Goal: Task Accomplishment & Management: Manage account settings

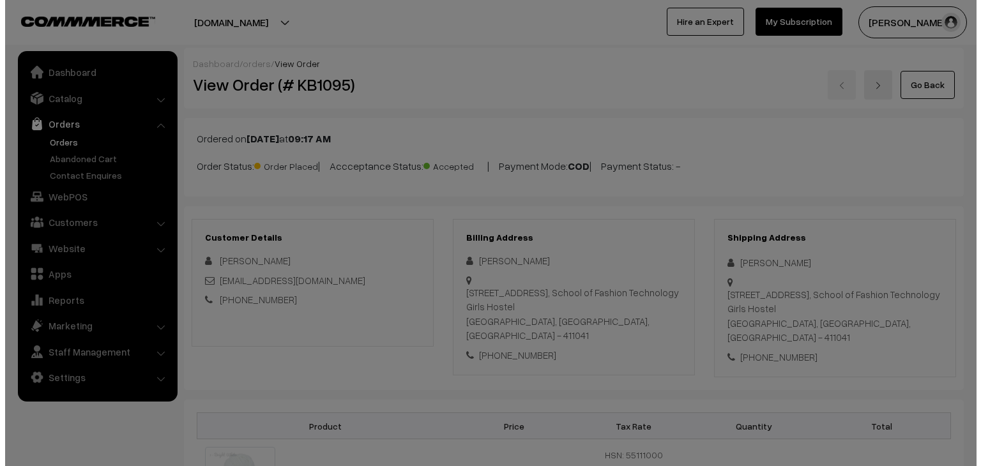
scroll to position [576, 0]
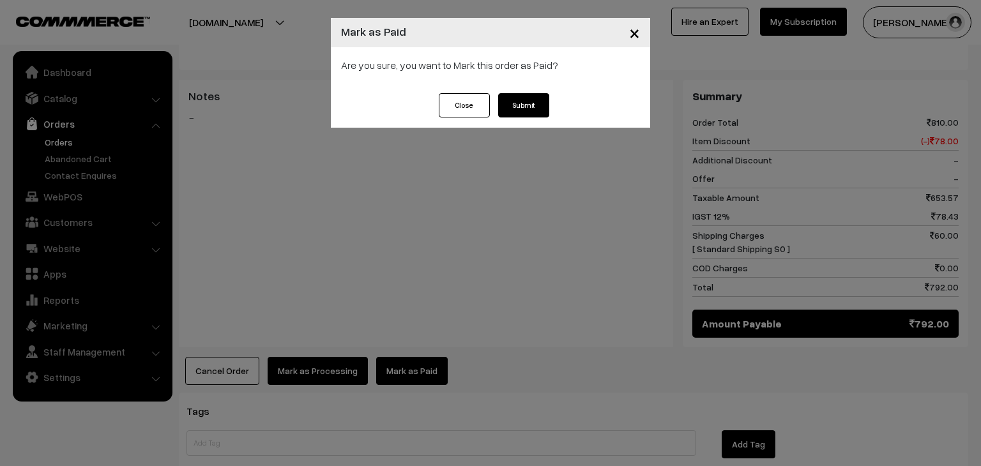
click at [517, 103] on button "Submit" at bounding box center [523, 105] width 51 height 24
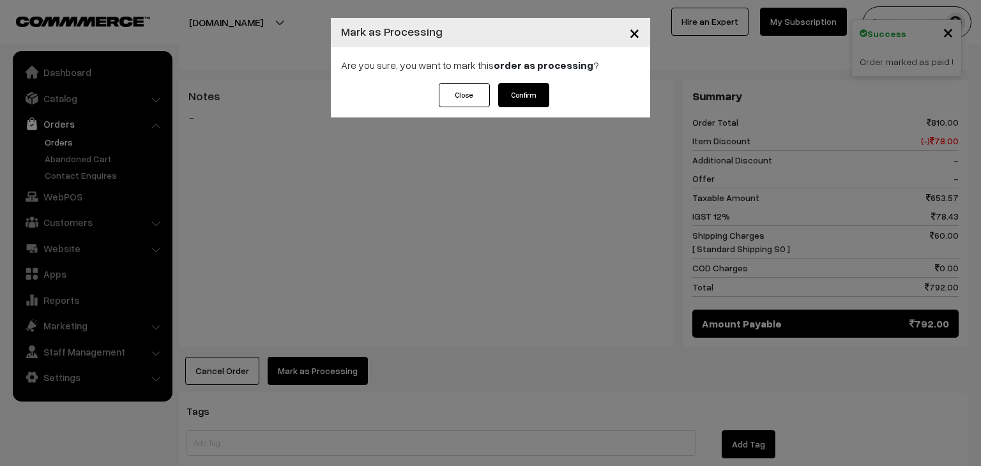
click at [539, 98] on button "Confirm" at bounding box center [523, 95] width 51 height 24
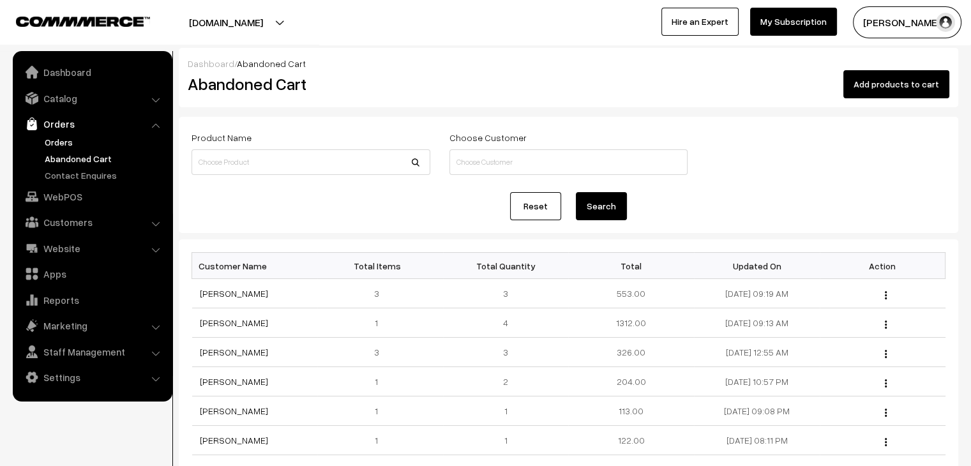
click at [49, 140] on link "Orders" at bounding box center [105, 141] width 126 height 13
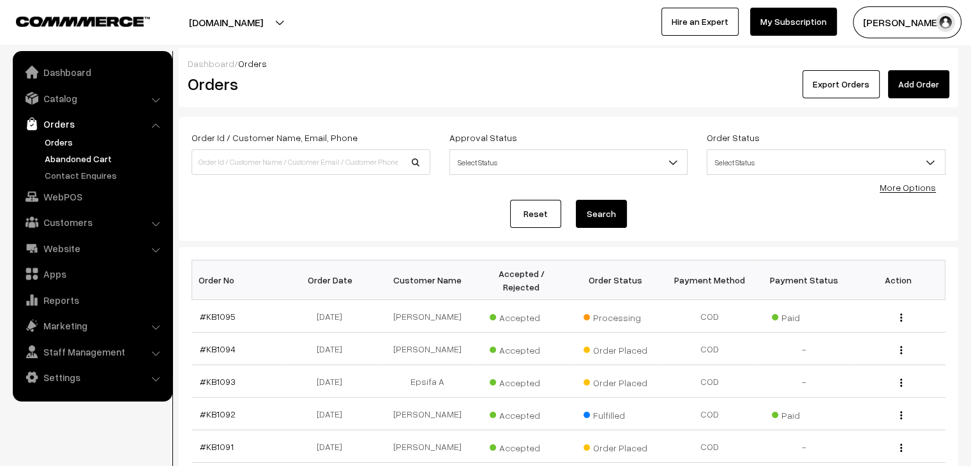
click at [120, 163] on link "Abandoned Cart" at bounding box center [105, 158] width 126 height 13
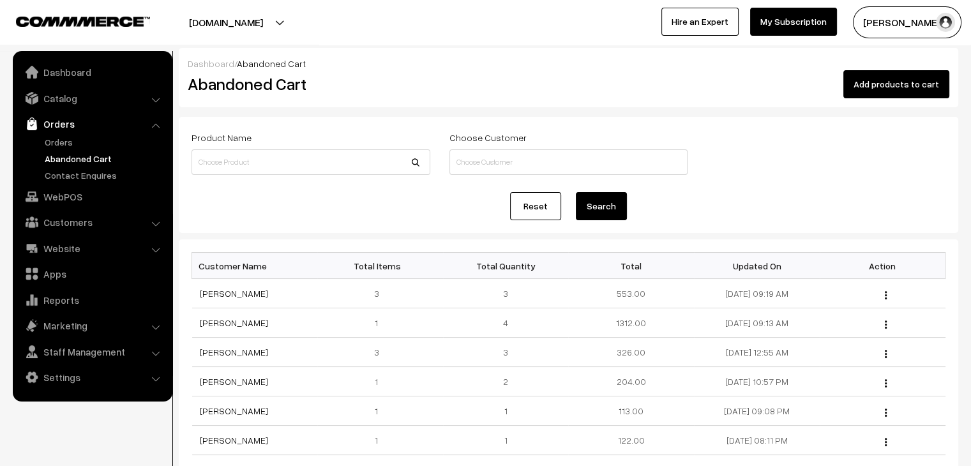
click at [77, 126] on link "Orders" at bounding box center [92, 123] width 152 height 23
click at [73, 134] on link "Orders" at bounding box center [92, 123] width 152 height 23
click at [70, 141] on link "Orders" at bounding box center [105, 141] width 126 height 13
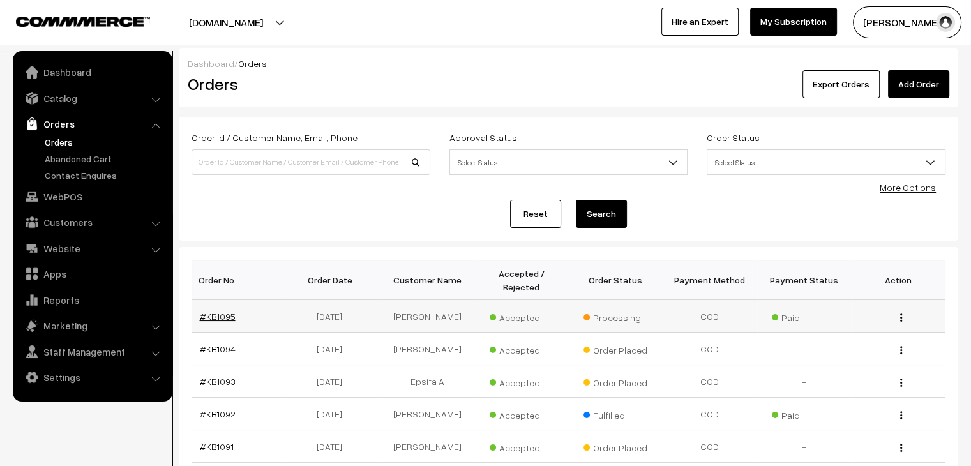
click at [224, 311] on link "#KB1095" at bounding box center [218, 316] width 36 height 11
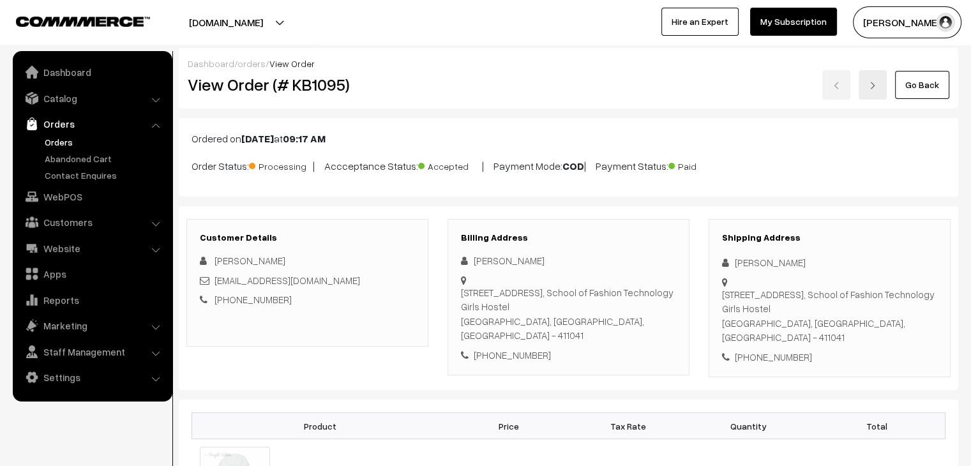
click at [56, 146] on link "Orders" at bounding box center [105, 141] width 126 height 13
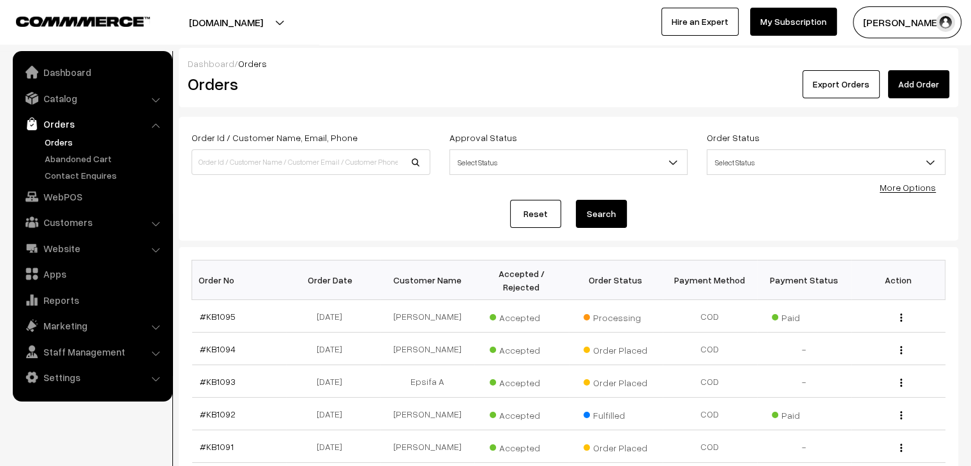
click at [864, 82] on button "Export Orders" at bounding box center [841, 84] width 77 height 28
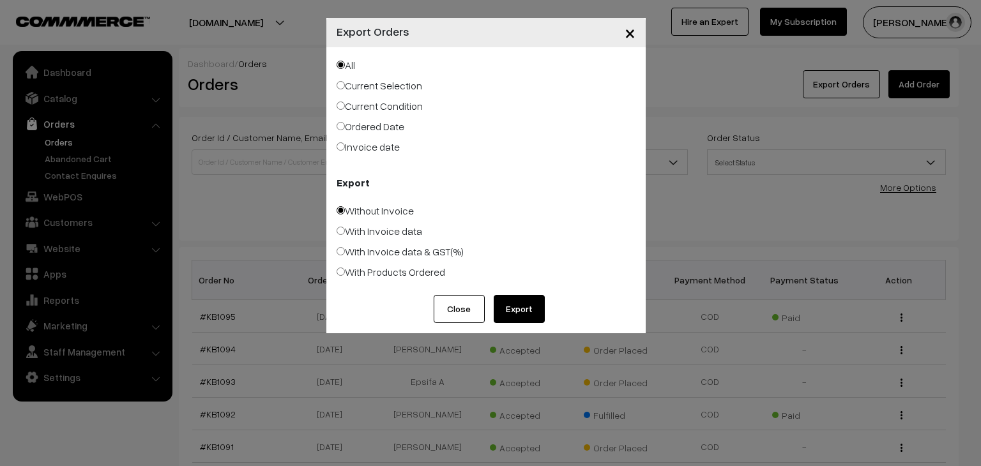
click at [362, 132] on label "Ordered Date" at bounding box center [371, 126] width 68 height 15
click at [345, 130] on input "Ordered Date" at bounding box center [341, 126] width 8 height 8
radio input "true"
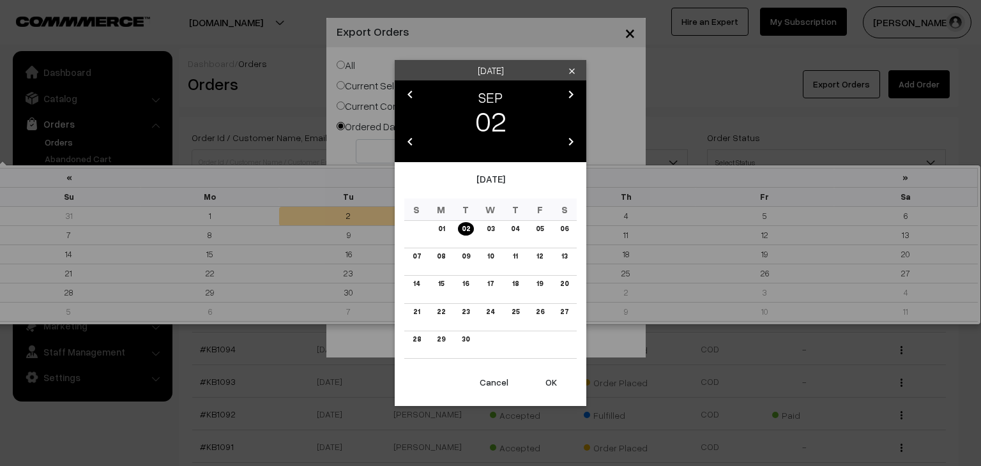
click at [378, 149] on body "Thank you for showing interest. Our team will call you shortly. Close knitbirds…" at bounding box center [490, 449] width 981 height 898
click at [344, 138] on div "Tuesday clear chevron_left SEP chevron_right 02 chevron_left 2025 chevron_right…" at bounding box center [490, 233] width 981 height 466
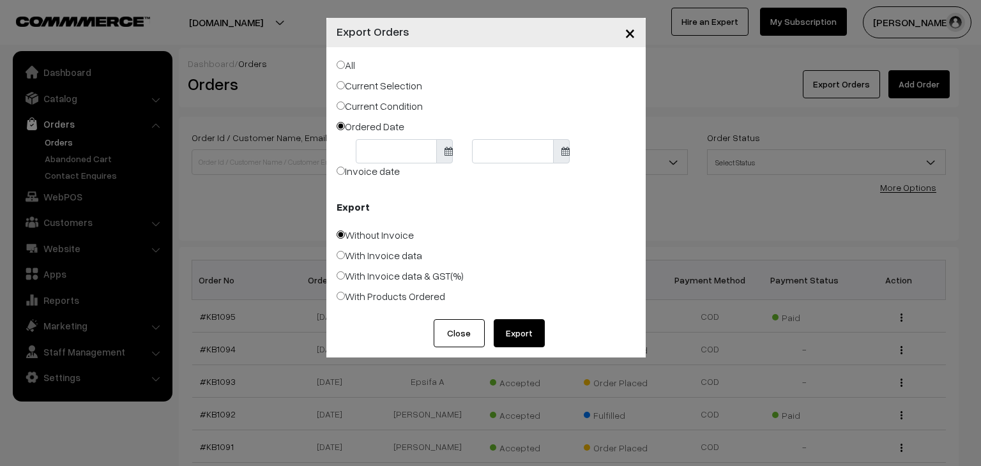
click at [375, 150] on body "Thank you for showing interest. Our team will call you shortly. Close knitbirds…" at bounding box center [490, 449] width 981 height 898
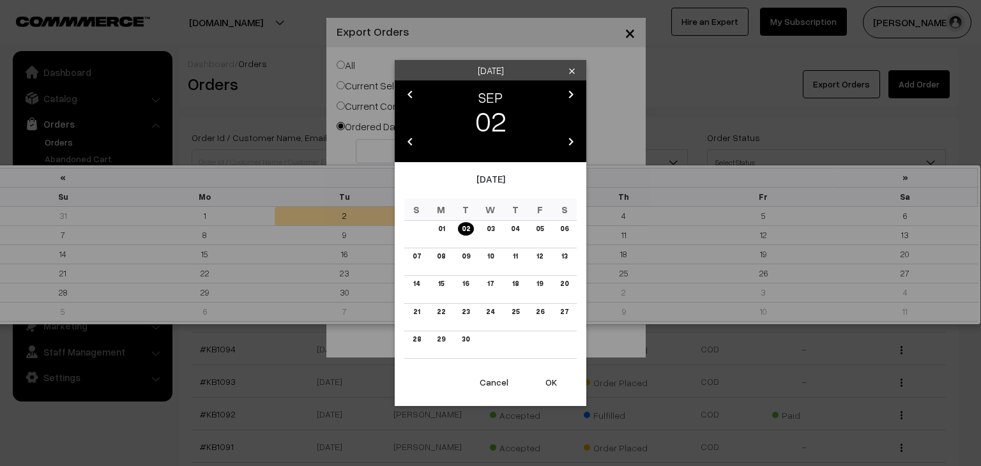
click at [340, 148] on div "Tuesday clear chevron_left SEP chevron_right 02 chevron_left 2025 chevron_right…" at bounding box center [490, 233] width 981 height 466
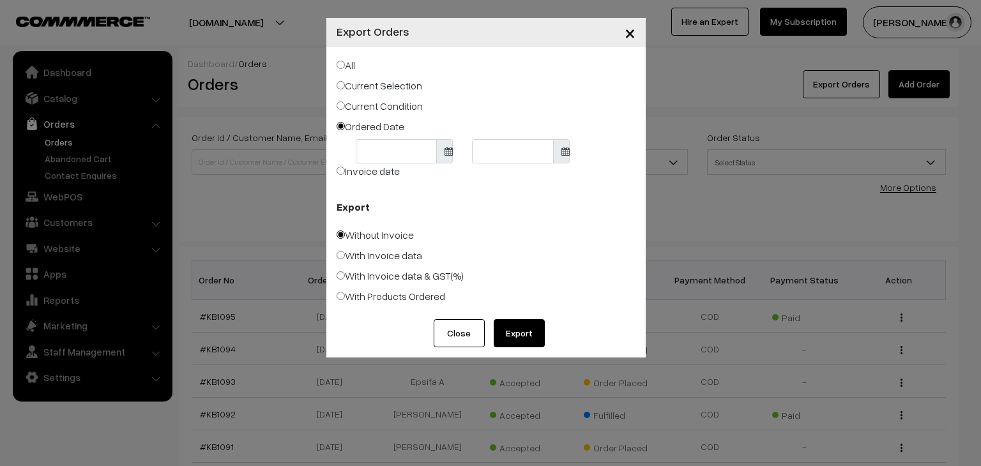
click at [367, 176] on label "Invoice date" at bounding box center [368, 170] width 63 height 15
click at [345, 175] on input "Invoice date" at bounding box center [341, 171] width 8 height 8
radio input "true"
click at [390, 174] on body "Thank you for showing interest. Our team will call you shortly. Close knitbirds…" at bounding box center [490, 449] width 981 height 898
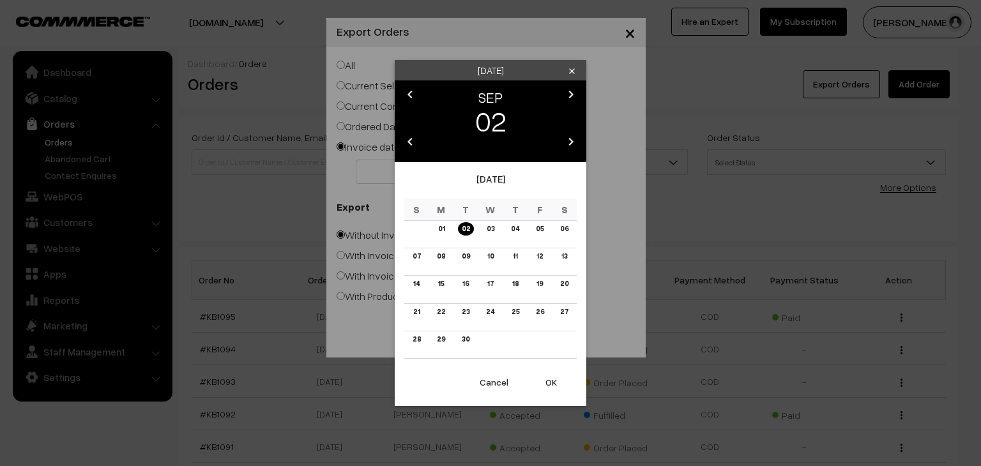
click at [412, 93] on icon "chevron_left" at bounding box center [409, 94] width 15 height 15
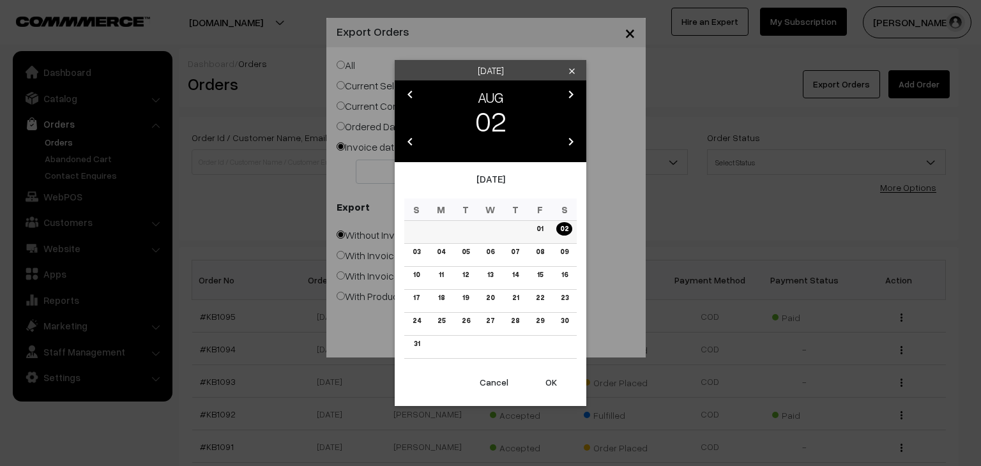
click at [544, 229] on link "01" at bounding box center [540, 228] width 14 height 13
click at [550, 380] on button "OK" at bounding box center [551, 382] width 51 height 28
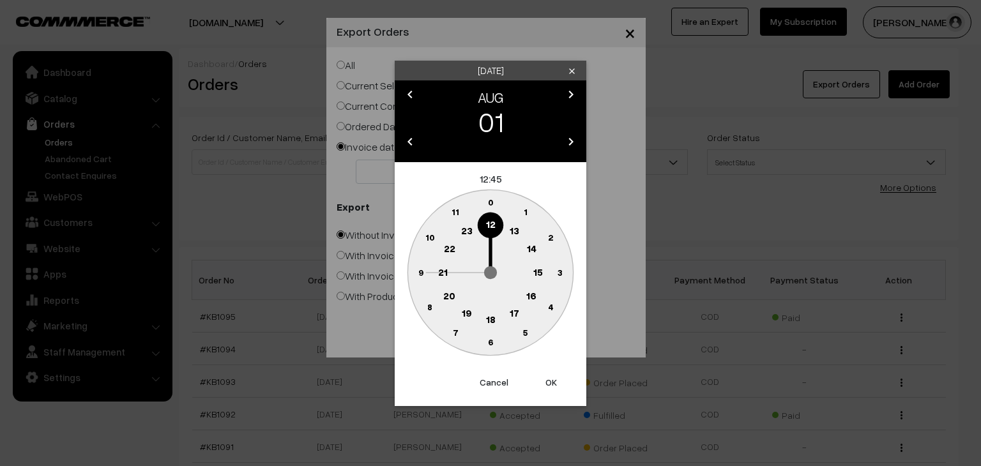
click at [489, 205] on text "0" at bounding box center [491, 202] width 6 height 11
click at [490, 204] on text "0" at bounding box center [491, 202] width 6 height 11
click at [491, 205] on text "0" at bounding box center [491, 202] width 6 height 11
click at [550, 384] on button "OK" at bounding box center [551, 382] width 51 height 28
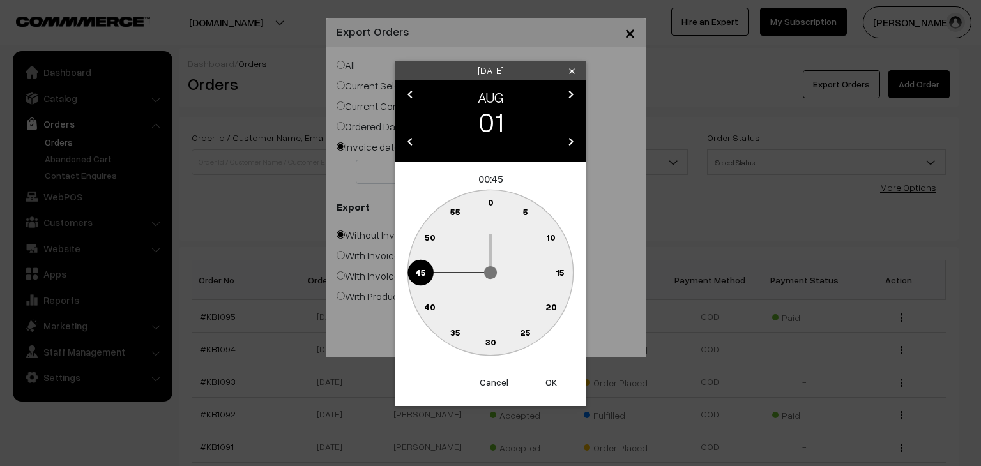
click at [490, 200] on text "0" at bounding box center [491, 202] width 6 height 11
click at [551, 382] on button "OK" at bounding box center [551, 382] width 51 height 28
type input "01-08-2025"
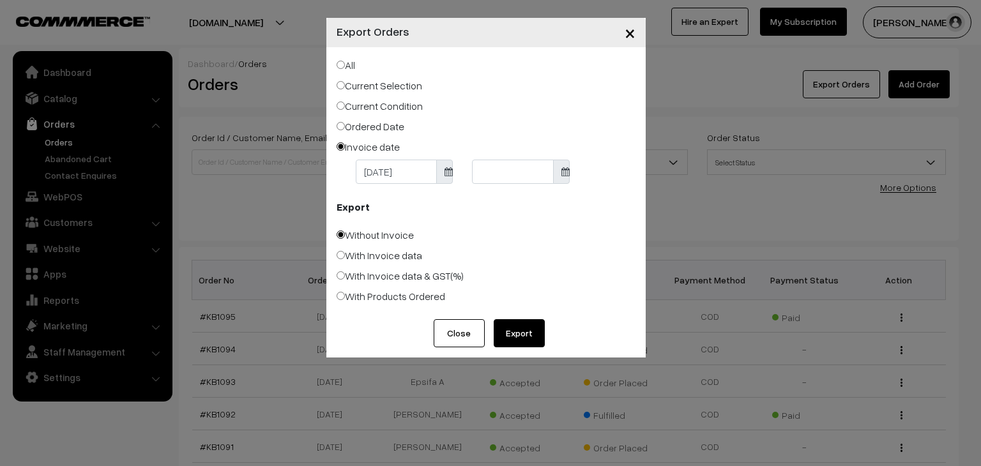
click at [487, 170] on body "Thank you for showing interest. Our team will call you shortly. Close knitbirds…" at bounding box center [490, 449] width 981 height 898
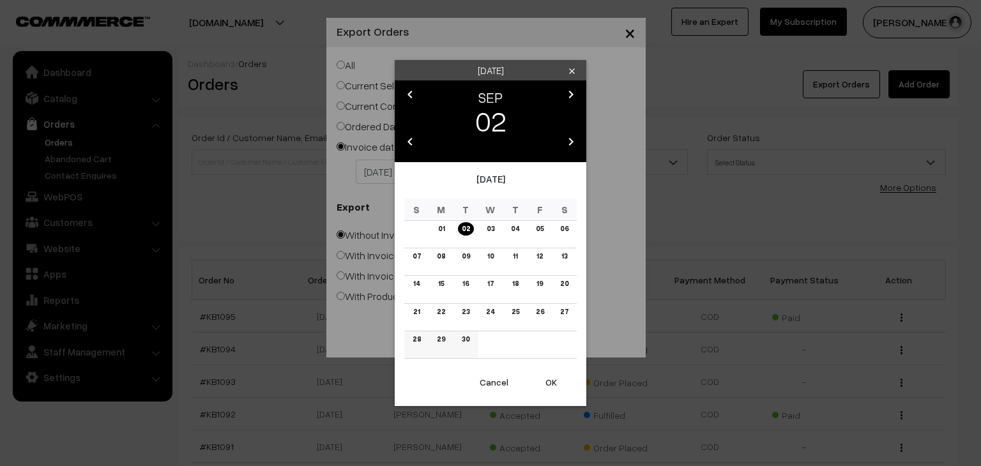
click at [467, 338] on link "30" at bounding box center [465, 339] width 15 height 13
click at [548, 379] on button "OK" at bounding box center [551, 382] width 51 height 28
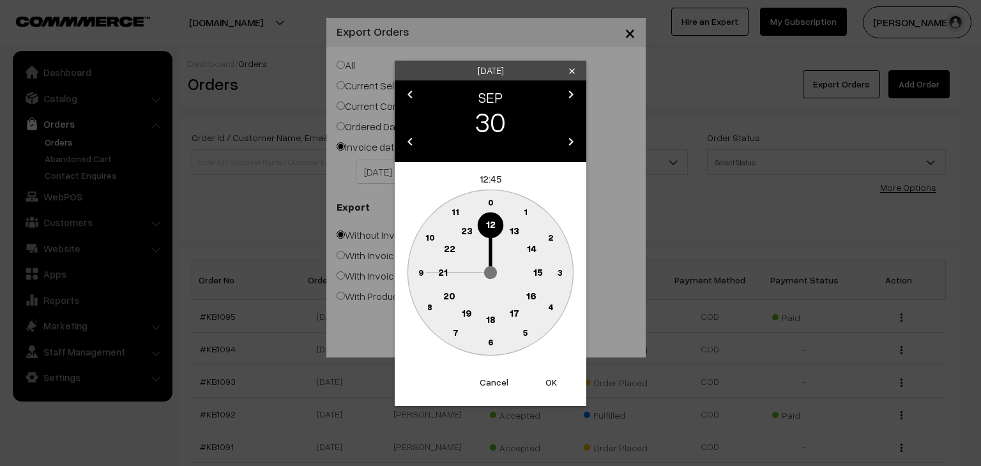
click at [494, 220] on text "12" at bounding box center [491, 223] width 10 height 11
click at [552, 382] on button "OK" at bounding box center [551, 382] width 51 height 28
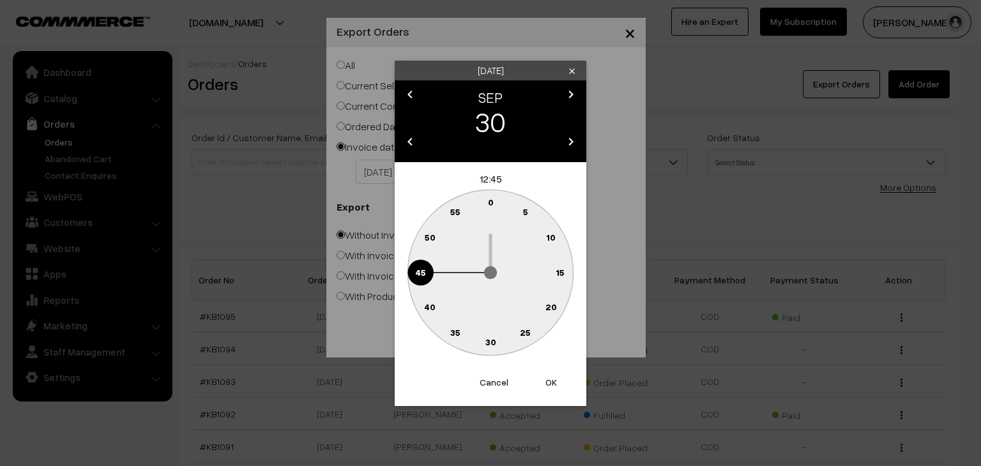
click at [490, 202] on text "0" at bounding box center [491, 202] width 6 height 11
click at [549, 382] on button "OK" at bounding box center [551, 382] width 51 height 28
type input "30-09-2025"
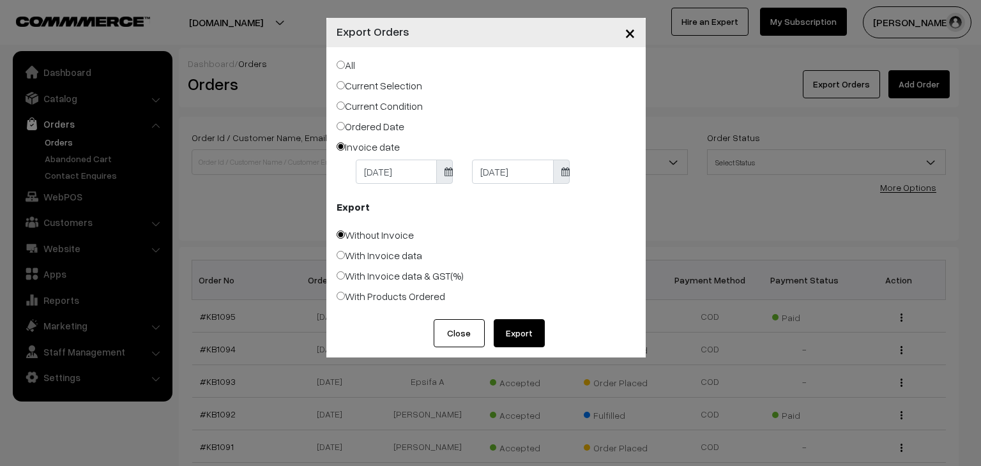
click at [351, 276] on label "With Invoice data & GST(%)" at bounding box center [400, 275] width 127 height 15
click at [345, 276] on input "With Invoice data & GST(%)" at bounding box center [341, 275] width 8 height 8
radio input "true"
click at [519, 335] on button "Export" at bounding box center [519, 333] width 51 height 28
click at [529, 174] on body "Thank you for showing interest. Our team will call you shortly. Close knitbirds…" at bounding box center [490, 449] width 981 height 898
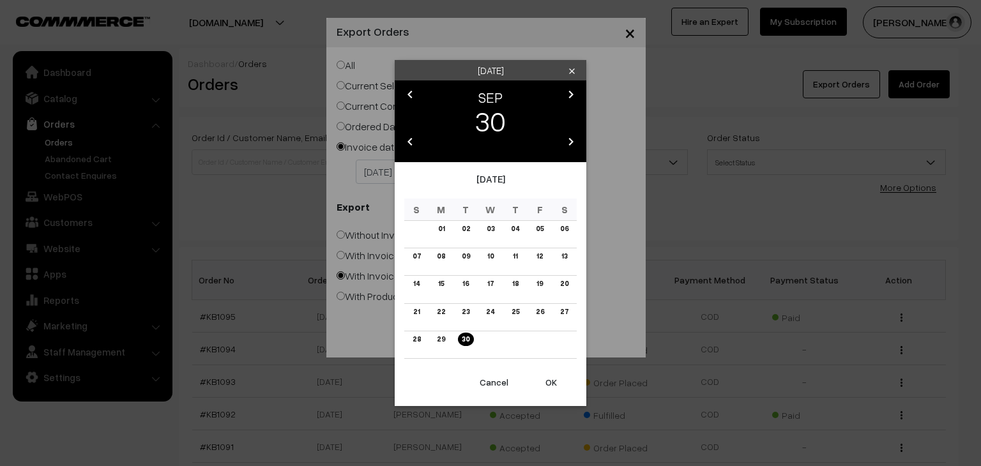
click at [406, 91] on icon "chevron_left" at bounding box center [409, 94] width 15 height 15
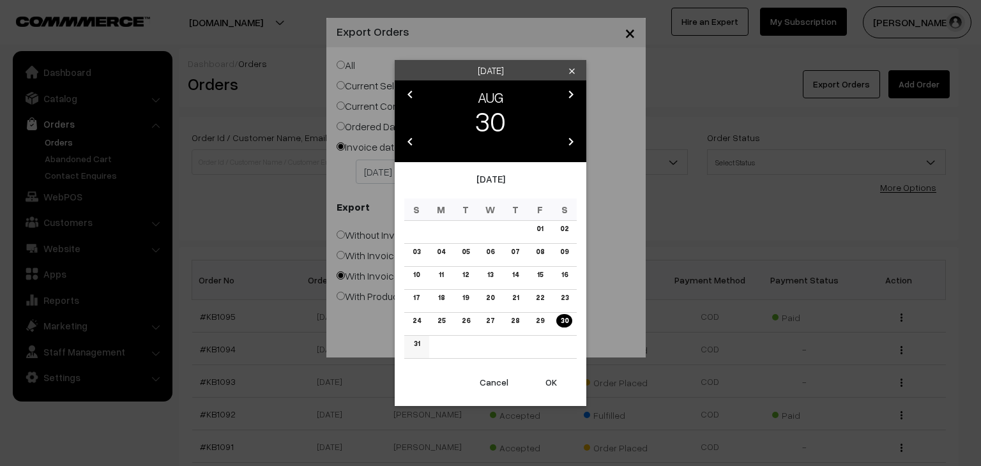
click at [416, 345] on link "31" at bounding box center [416, 343] width 13 height 13
click at [550, 382] on button "OK" at bounding box center [551, 382] width 51 height 28
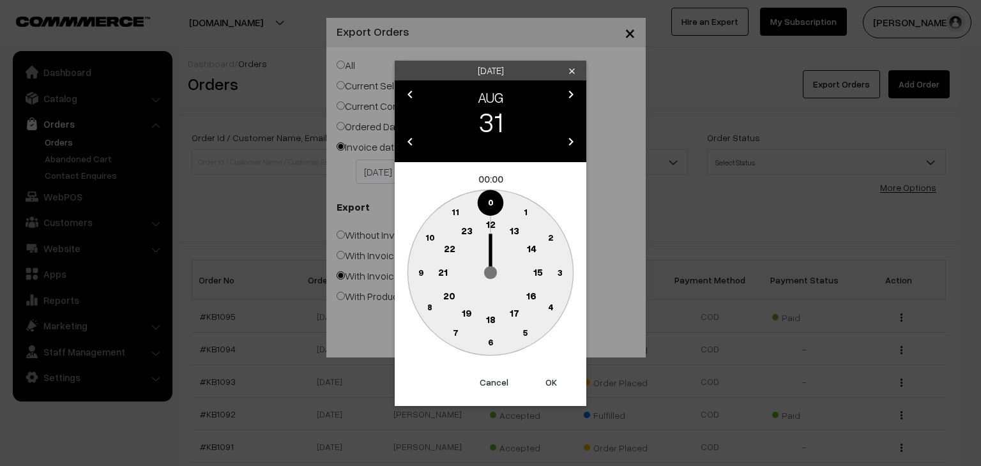
click at [491, 225] on text "12" at bounding box center [491, 223] width 10 height 11
click at [549, 381] on button "OK" at bounding box center [551, 382] width 51 height 28
click at [491, 200] on text "0" at bounding box center [491, 202] width 6 height 11
click at [551, 382] on button "OK" at bounding box center [551, 382] width 51 height 28
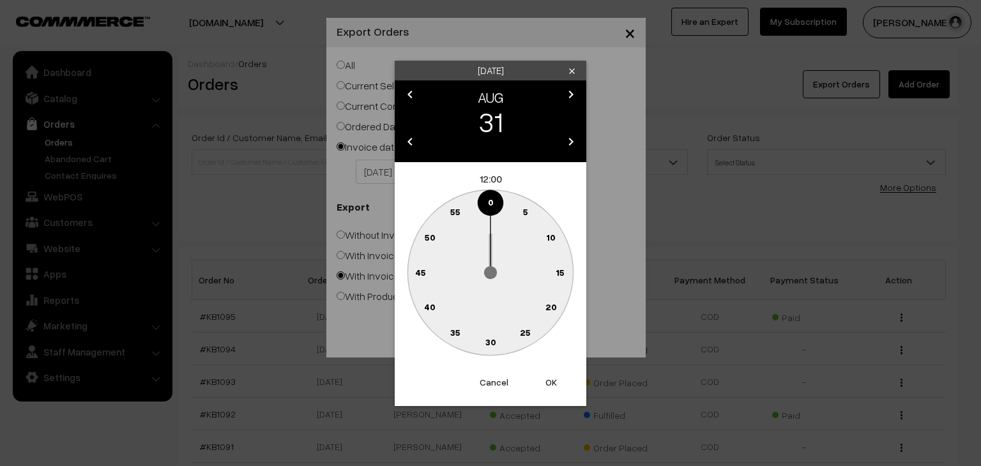
type input "[DATE]"
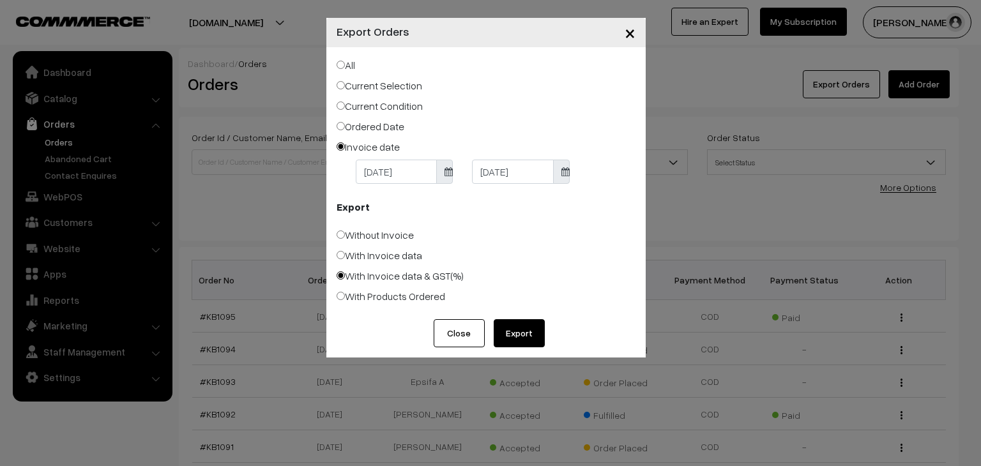
click at [520, 338] on button "Export" at bounding box center [519, 333] width 51 height 28
click at [462, 333] on button "Close" at bounding box center [459, 333] width 51 height 28
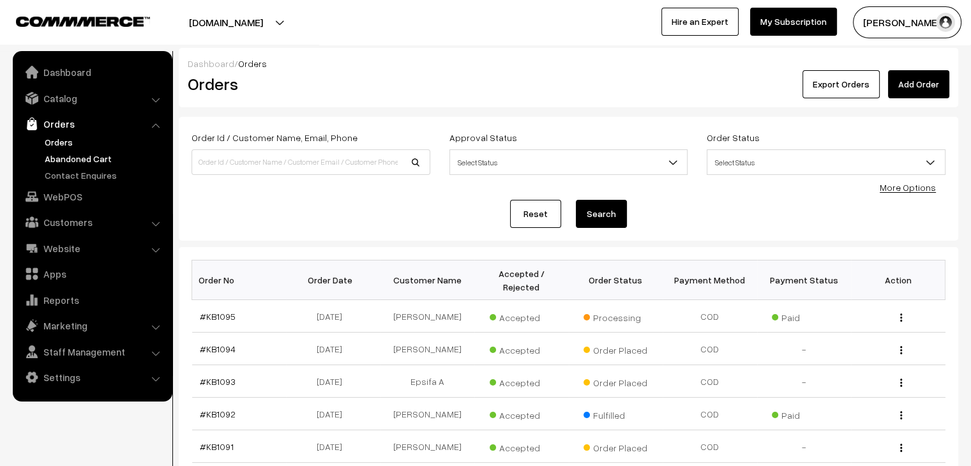
click at [63, 156] on link "Abandoned Cart" at bounding box center [105, 158] width 126 height 13
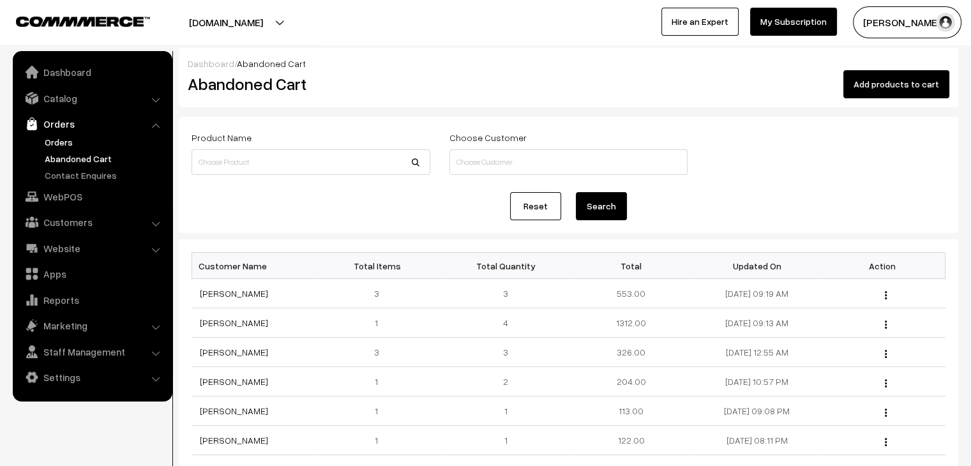
click at [54, 139] on link "Orders" at bounding box center [105, 141] width 126 height 13
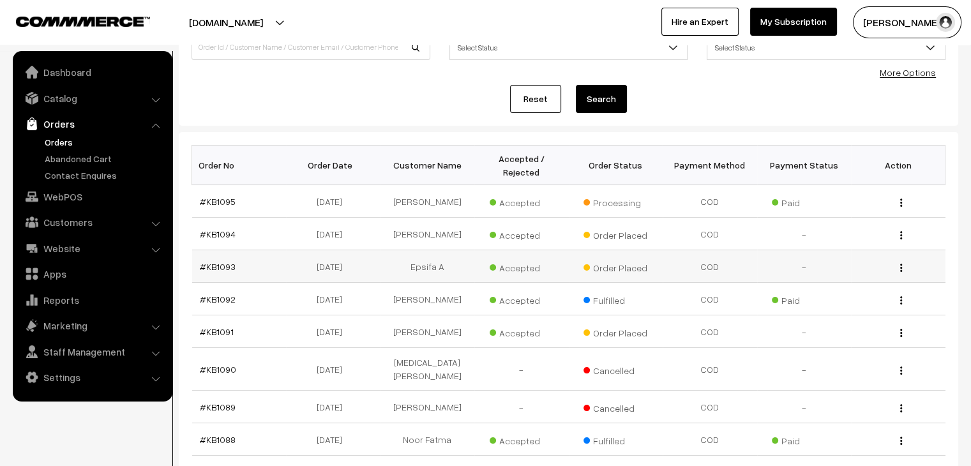
scroll to position [128, 0]
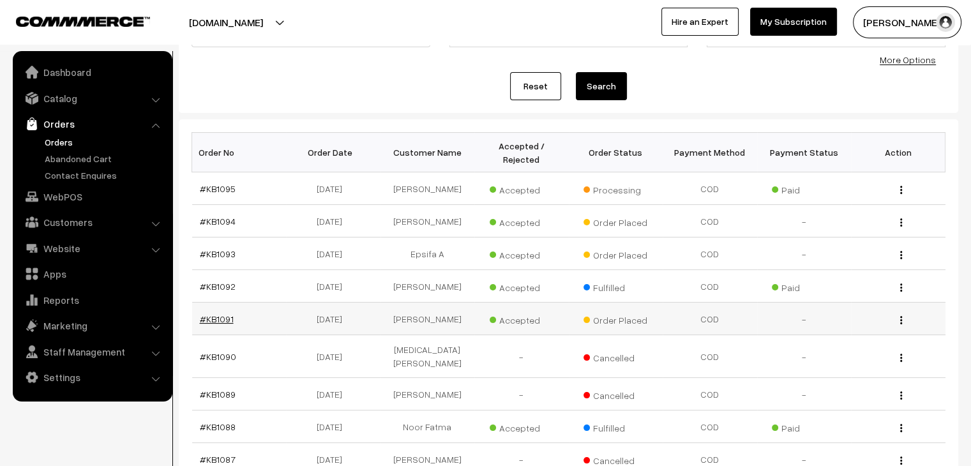
click at [227, 314] on link "#KB1091" at bounding box center [217, 319] width 34 height 11
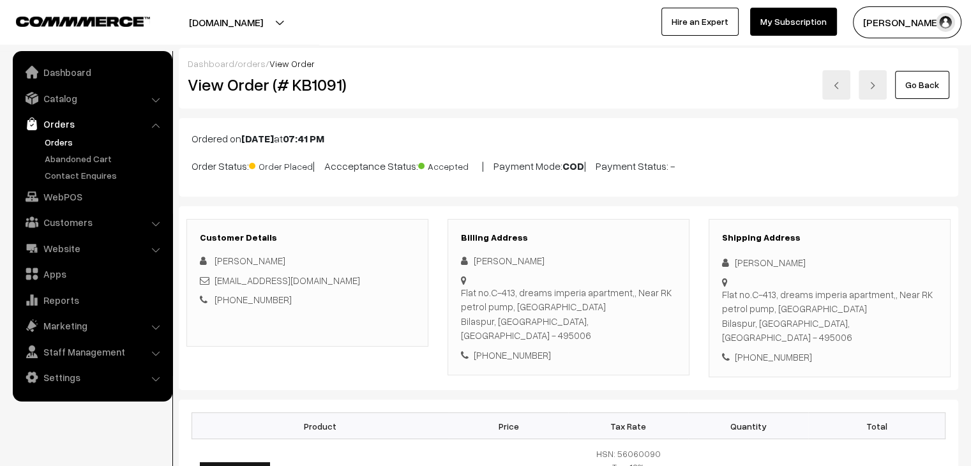
click at [245, 61] on link "orders" at bounding box center [252, 63] width 28 height 11
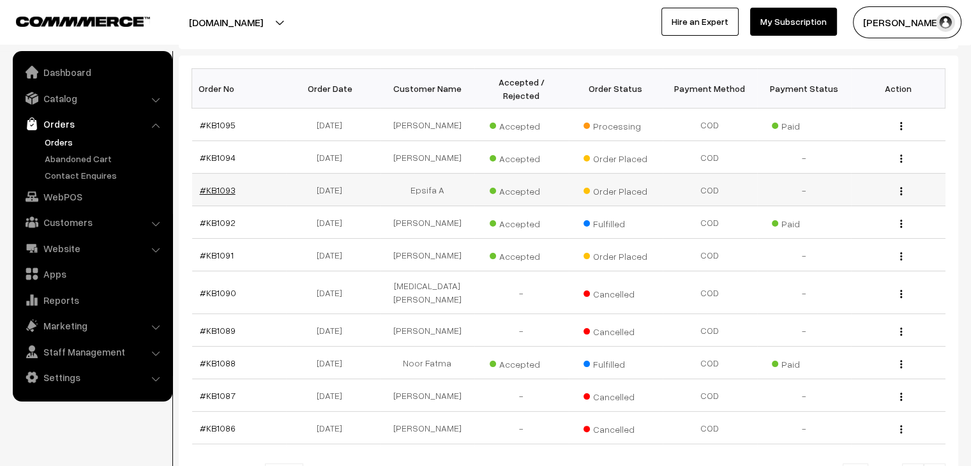
click at [212, 185] on link "#KB1093" at bounding box center [218, 190] width 36 height 11
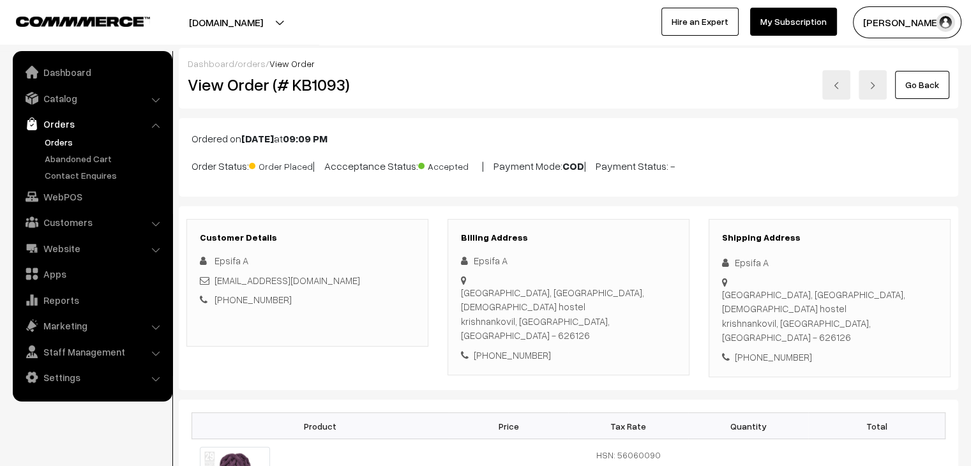
click at [64, 137] on link "Orders" at bounding box center [105, 141] width 126 height 13
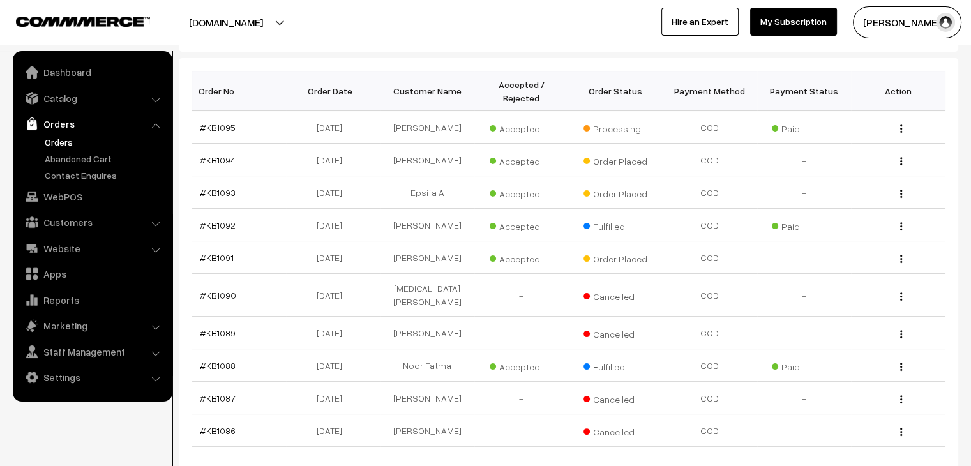
scroll to position [192, 0]
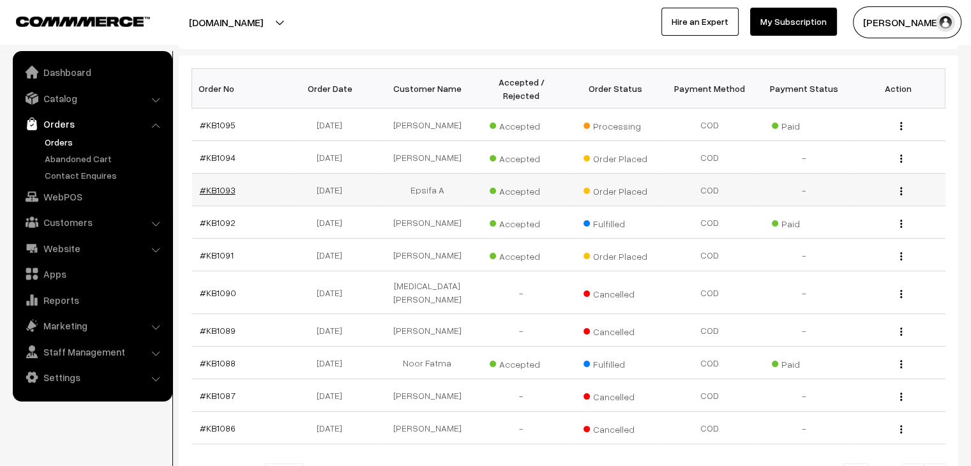
click at [213, 185] on link "#KB1093" at bounding box center [218, 190] width 36 height 11
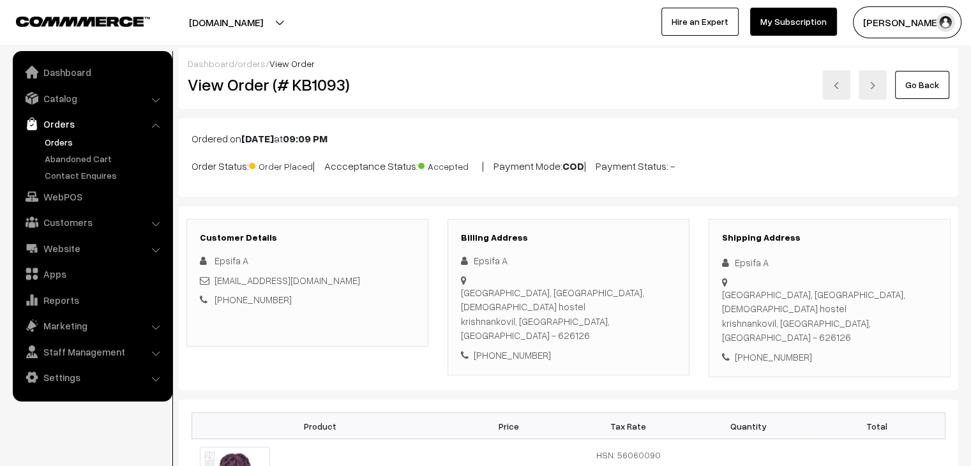
click at [253, 63] on link "orders" at bounding box center [252, 63] width 28 height 11
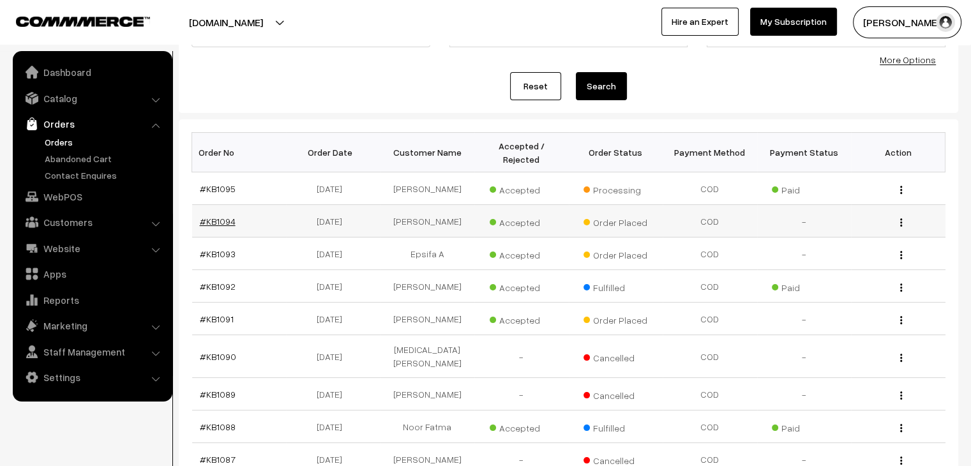
click at [218, 216] on link "#KB1094" at bounding box center [218, 221] width 36 height 11
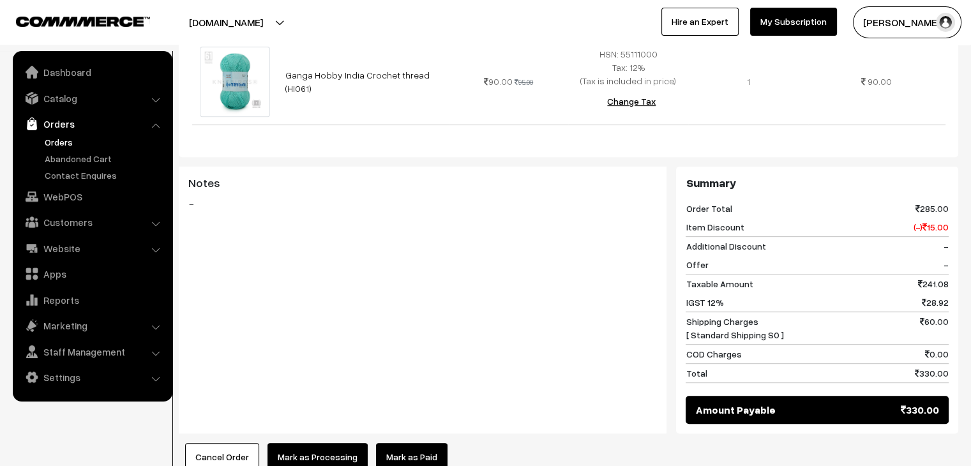
scroll to position [575, 0]
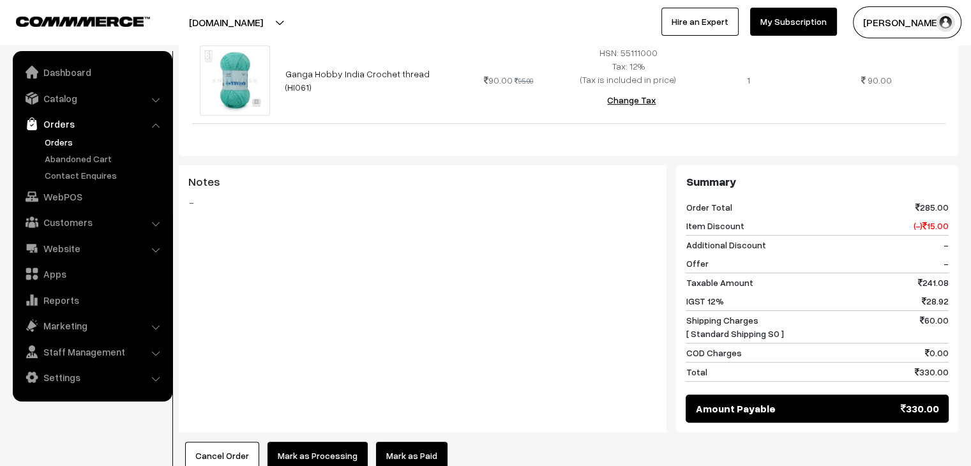
click at [222, 442] on button "Cancel Order" at bounding box center [222, 456] width 74 height 28
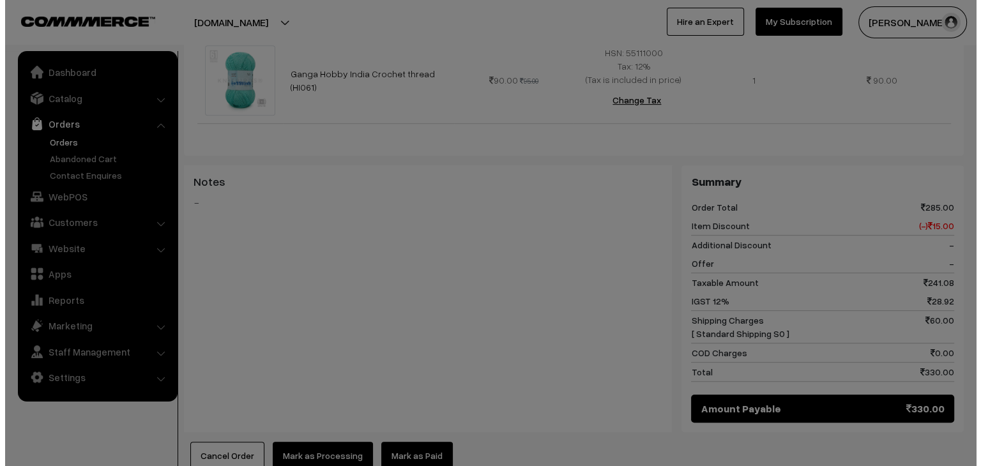
scroll to position [576, 0]
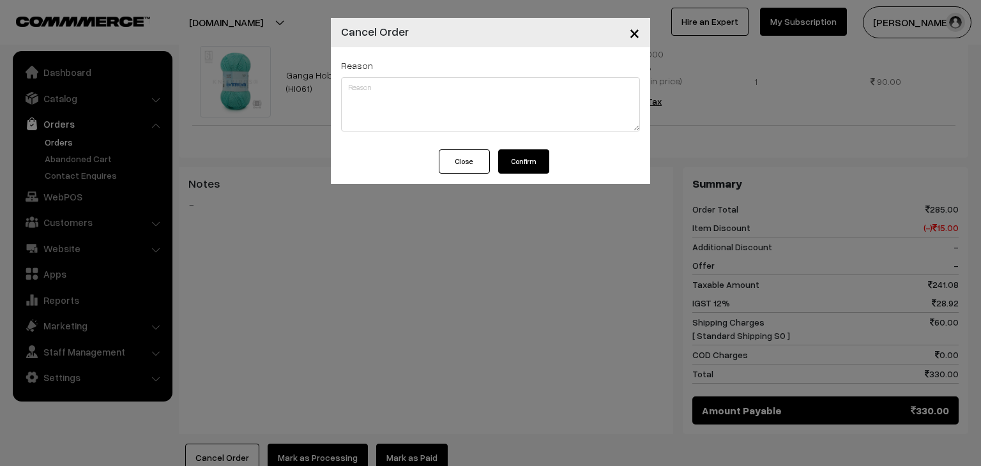
click at [544, 160] on button "Confirm" at bounding box center [523, 161] width 51 height 24
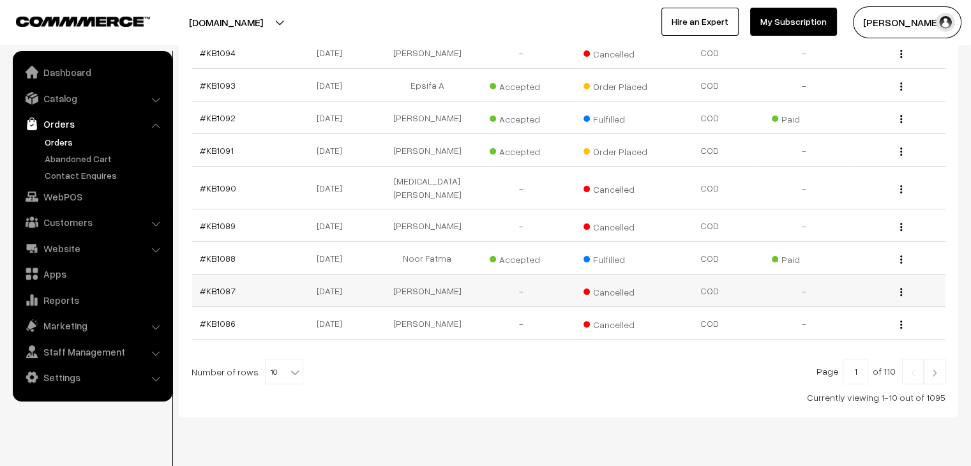
scroll to position [305, 0]
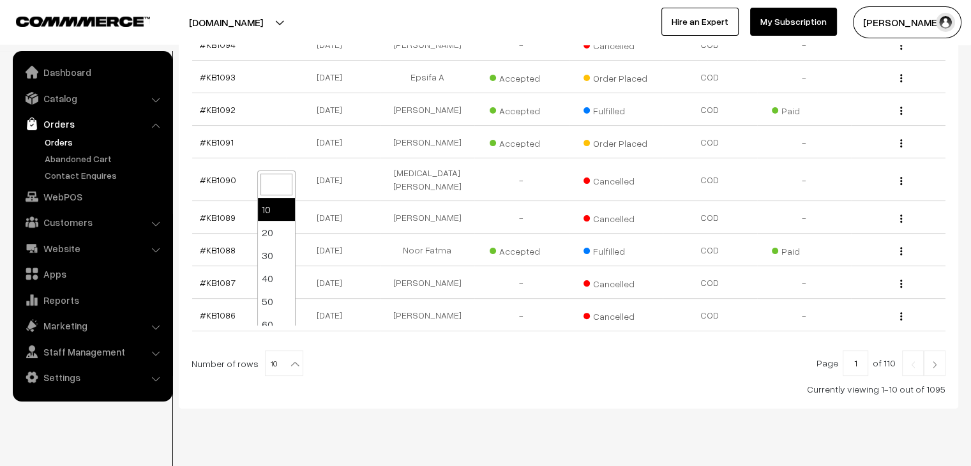
click at [279, 351] on span "10" at bounding box center [284, 364] width 37 height 26
select select "60"
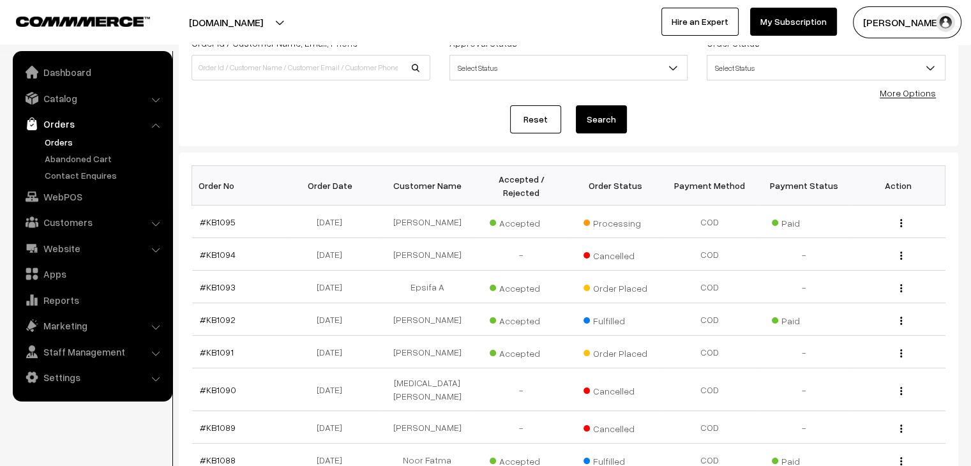
scroll to position [75, 0]
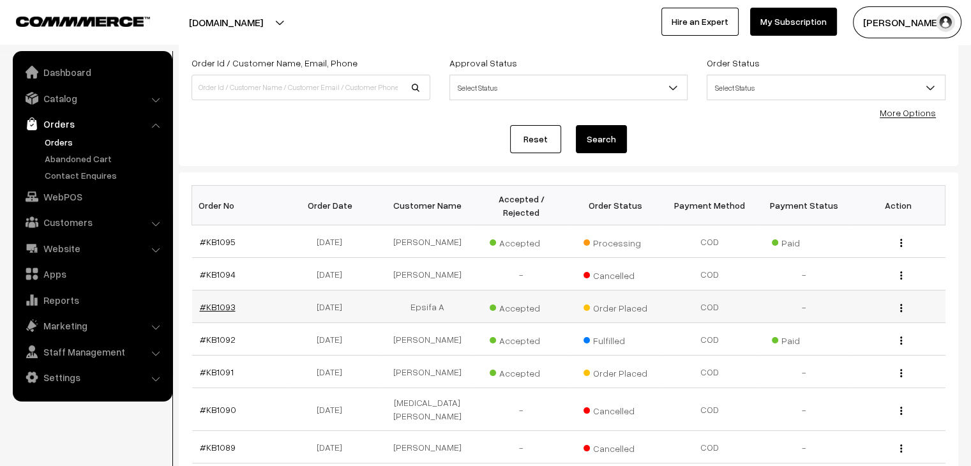
click at [223, 301] on link "#KB1093" at bounding box center [218, 306] width 36 height 11
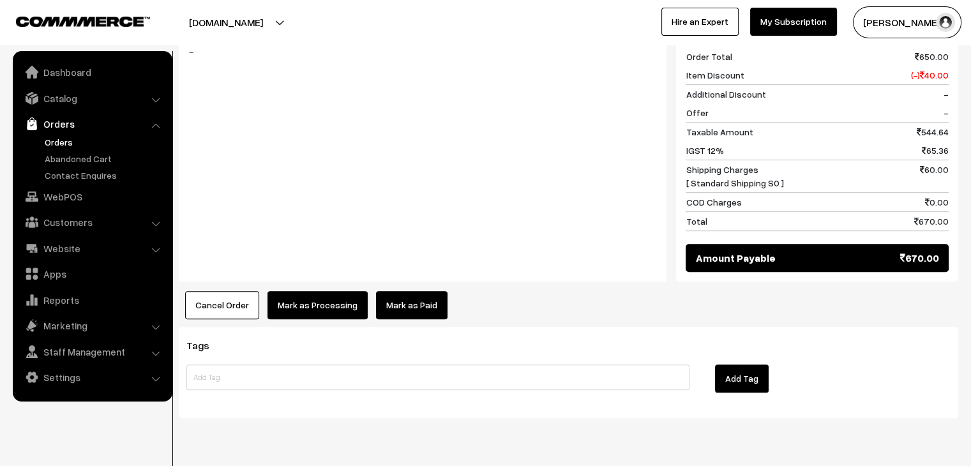
click at [412, 291] on link "Mark as Paid" at bounding box center [412, 305] width 72 height 28
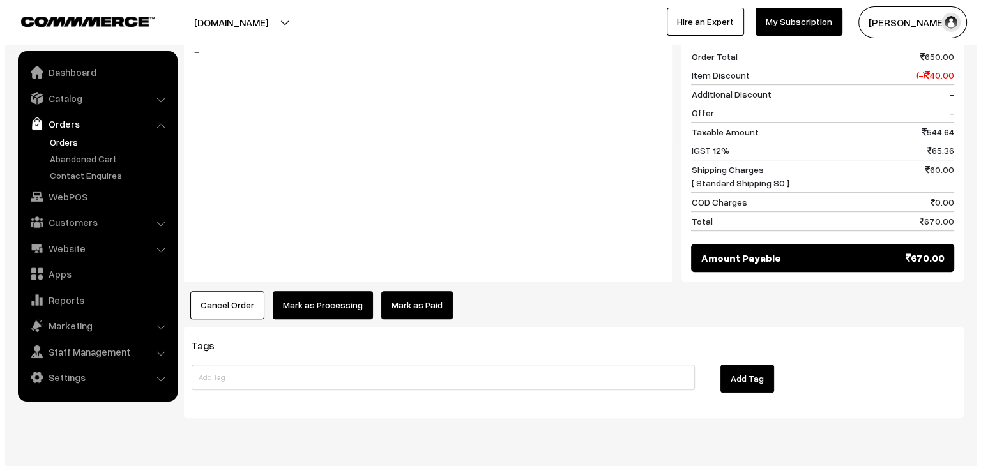
scroll to position [641, 0]
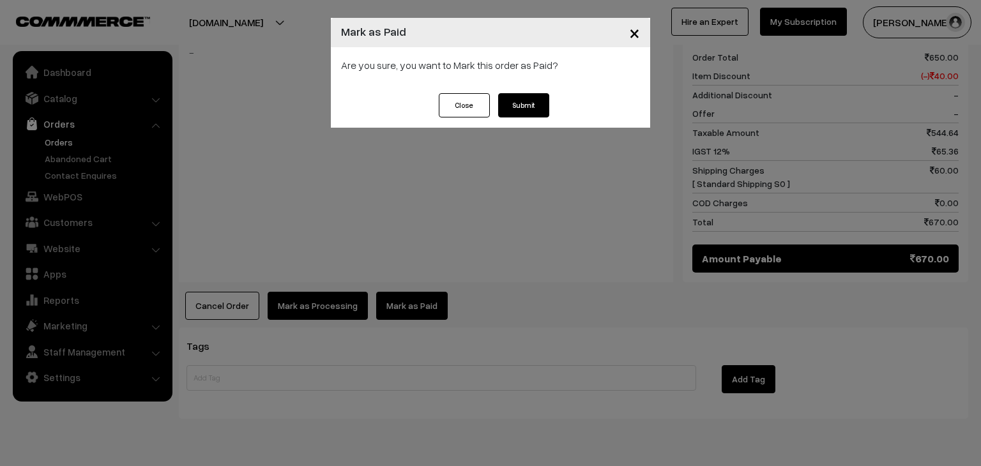
click at [536, 110] on button "Submit" at bounding box center [523, 105] width 51 height 24
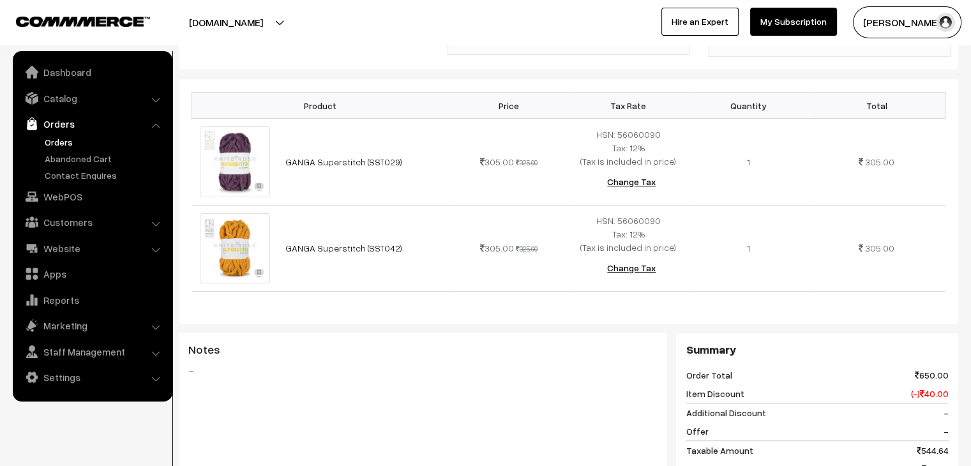
scroll to position [65, 0]
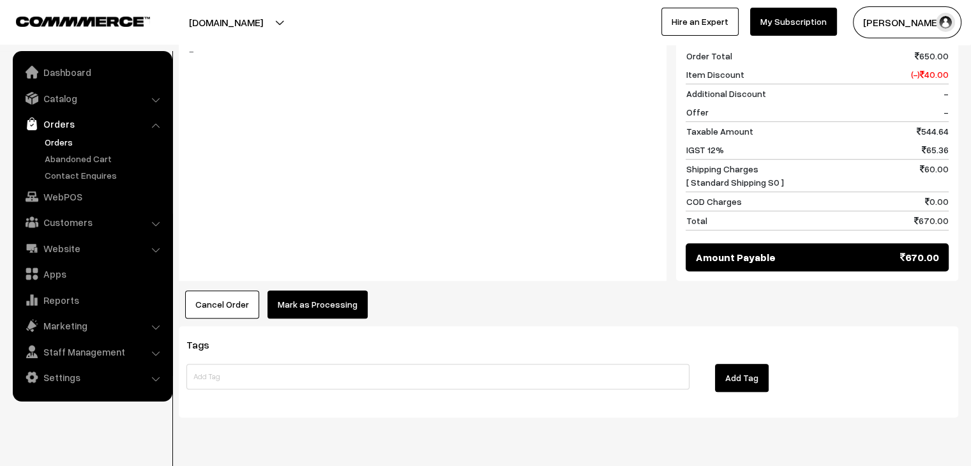
click at [308, 291] on button "Mark as Processing" at bounding box center [318, 305] width 100 height 28
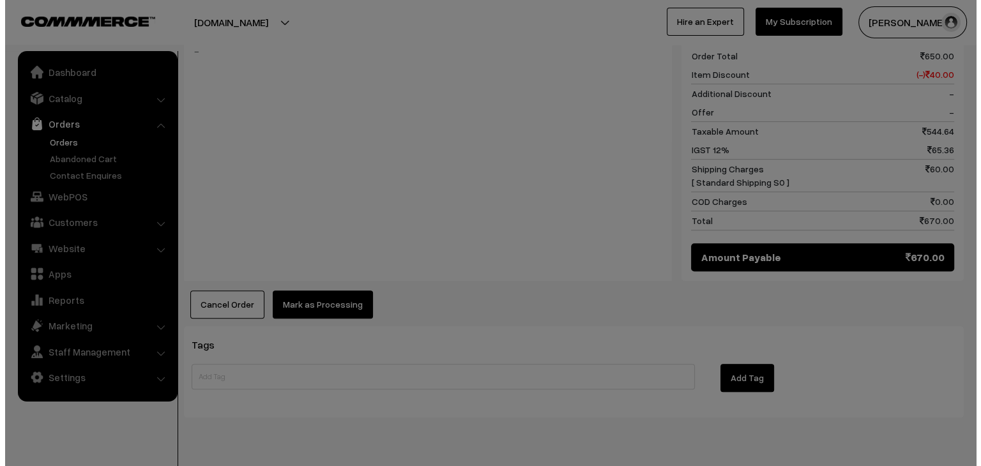
scroll to position [642, 0]
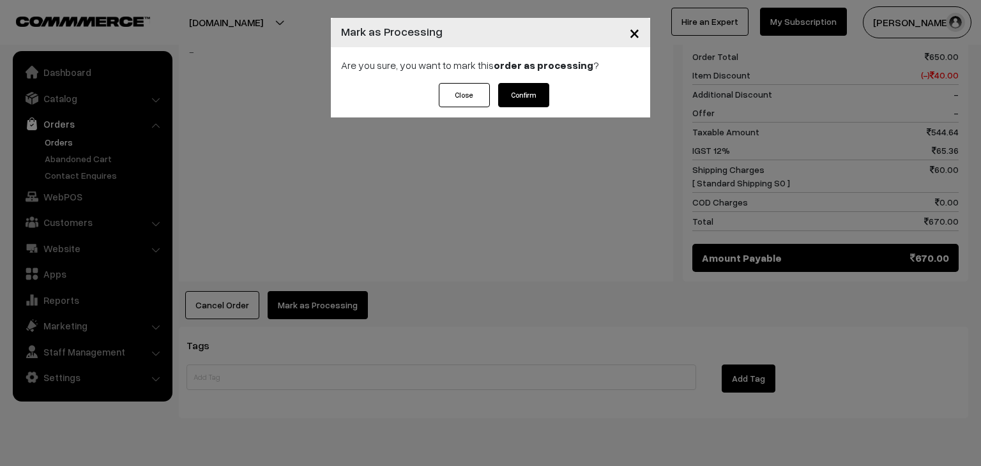
click at [517, 94] on button "Confirm" at bounding box center [523, 95] width 51 height 24
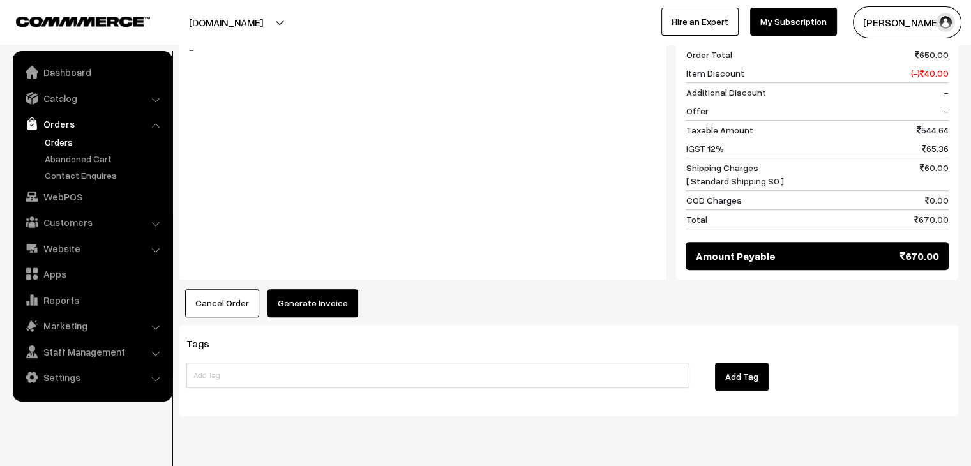
click at [301, 289] on button "Generate Invoice" at bounding box center [313, 303] width 91 height 28
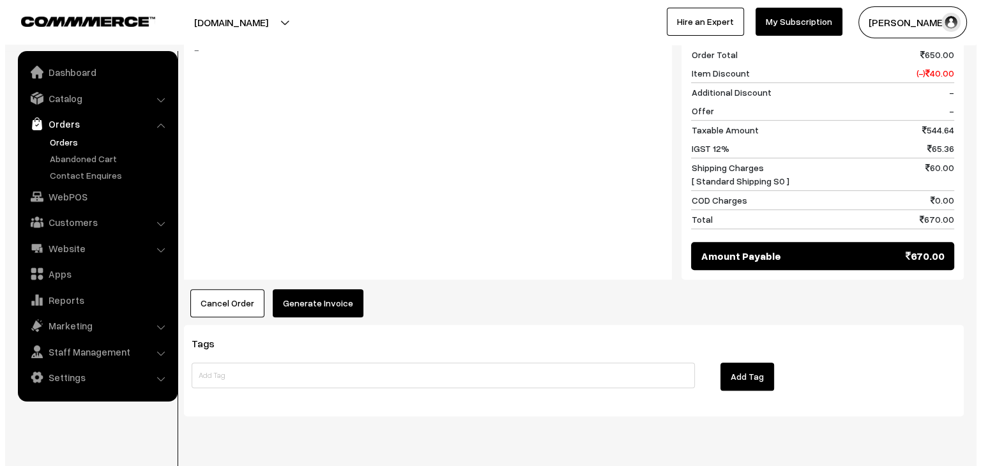
scroll to position [644, 0]
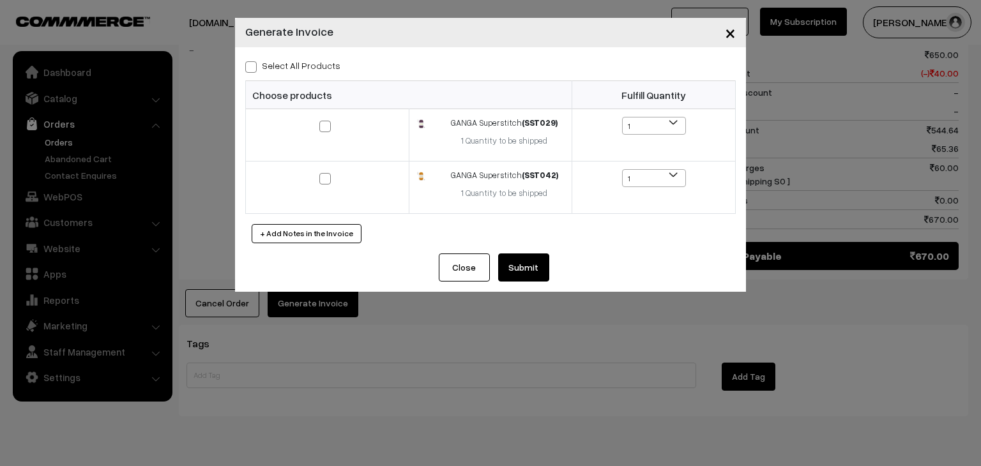
click at [320, 62] on label "Select All Products" at bounding box center [292, 65] width 95 height 13
click at [253, 62] on input "Select All Products" at bounding box center [249, 65] width 8 height 8
checkbox input "true"
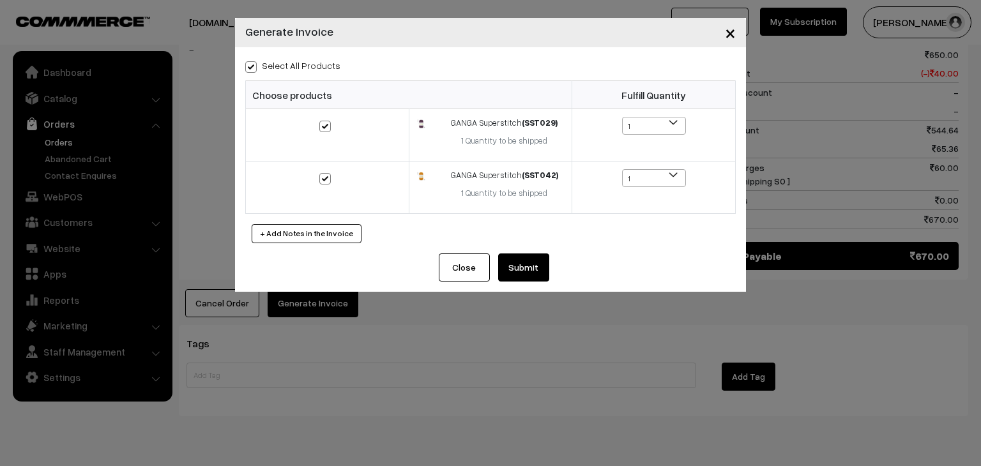
click at [526, 259] on button "Submit" at bounding box center [523, 267] width 51 height 28
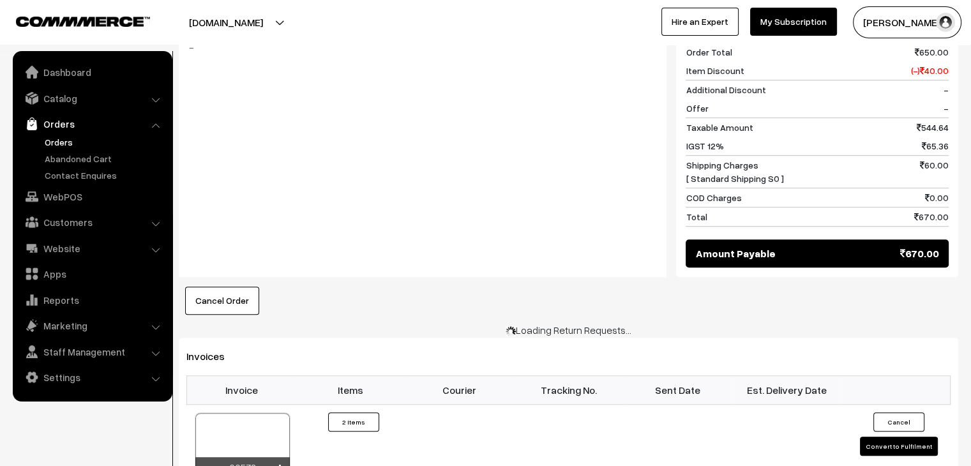
click at [51, 142] on link "Orders" at bounding box center [105, 141] width 126 height 13
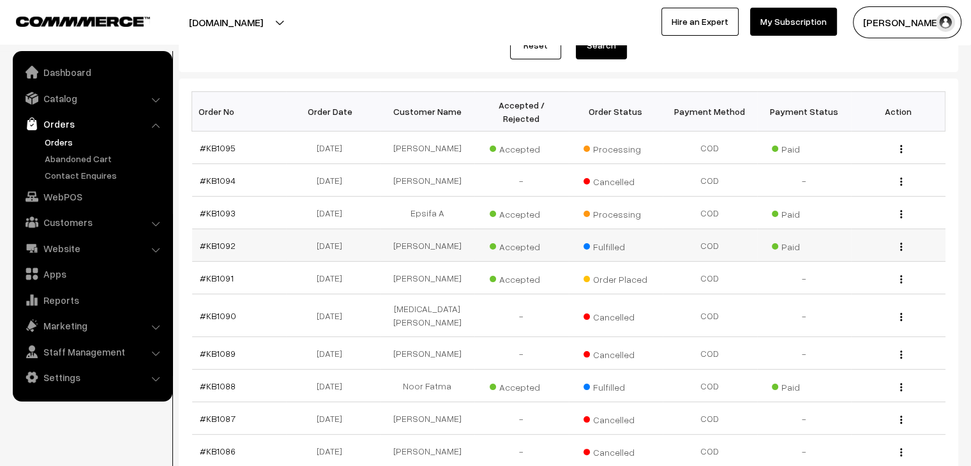
scroll to position [192, 0]
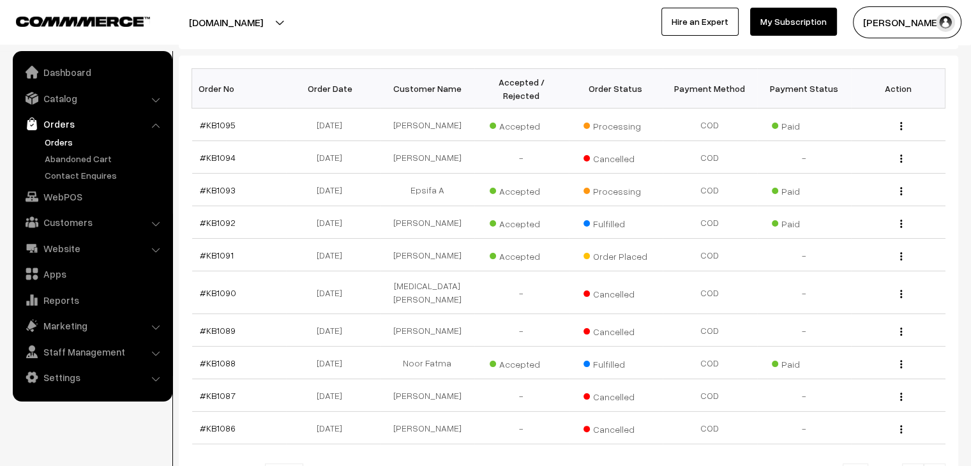
click at [121, 167] on ul "Orders" at bounding box center [92, 158] width 153 height 47
click at [114, 159] on link "Abandoned Cart" at bounding box center [105, 158] width 126 height 13
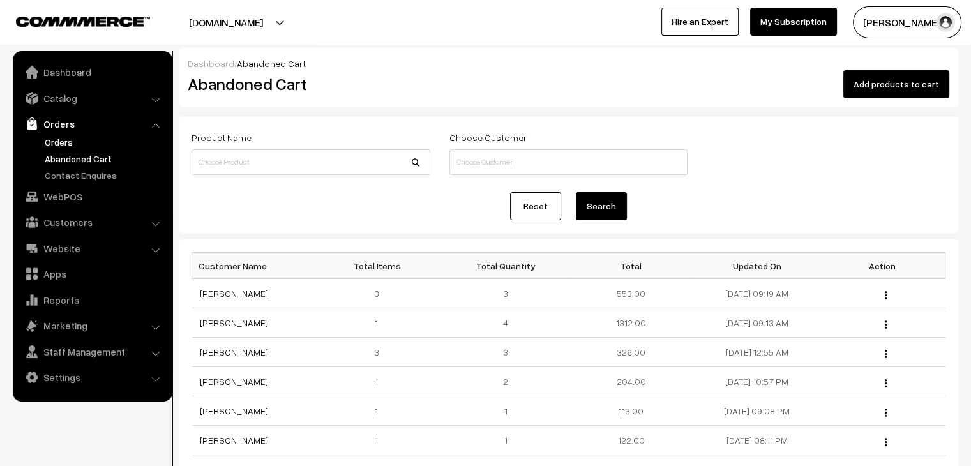
click at [63, 146] on link "Orders" at bounding box center [105, 141] width 126 height 13
